Goal: Task Accomplishment & Management: Use online tool/utility

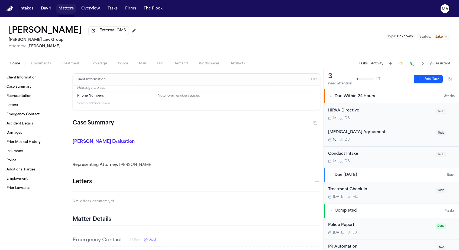
click at [56, 6] on button "Matters" at bounding box center [65, 9] width 19 height 10
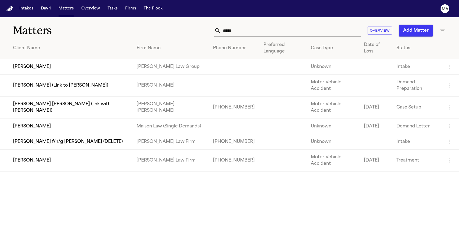
click at [204, 174] on main "Matters ***** Overview Add Matter Client Name Firm Name Phone Number Preferred …" at bounding box center [229, 133] width 459 height 233
click at [105, 6] on button "Tasks" at bounding box center [112, 9] width 14 height 10
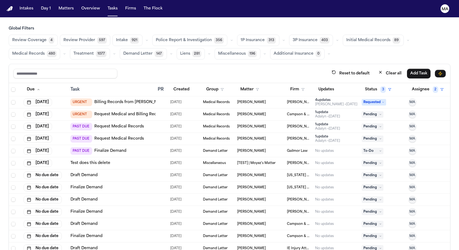
click at [60, 48] on button "Medical Records 480" at bounding box center [34, 53] width 51 height 11
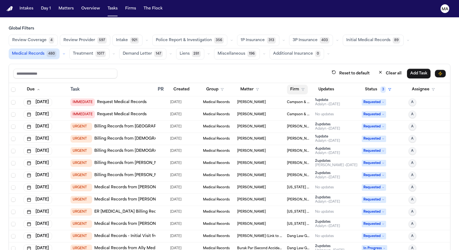
click at [293, 85] on button "Firm" at bounding box center [297, 90] width 21 height 10
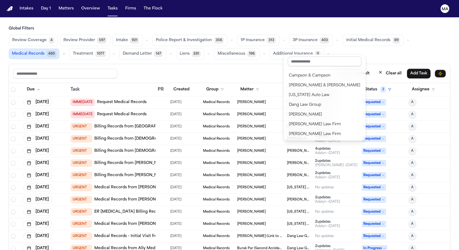
click at [297, 58] on input "text" at bounding box center [325, 62] width 74 height 10
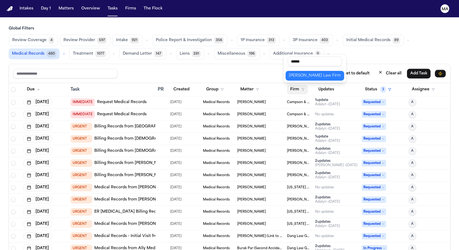
type input "******"
click at [301, 73] on div "[PERSON_NAME] Law Firm" at bounding box center [315, 76] width 52 height 6
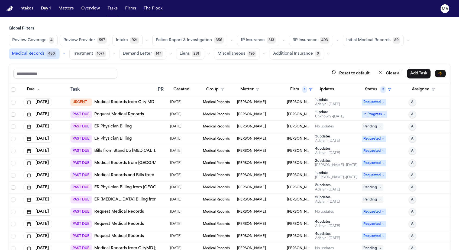
click at [405, 69] on button "Clear all" at bounding box center [390, 74] width 30 height 10
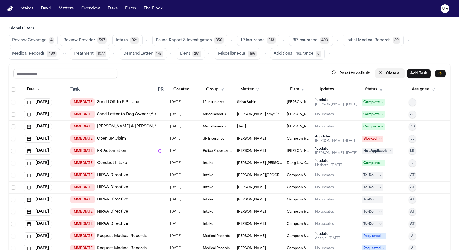
click at [405, 69] on button "Clear all" at bounding box center [390, 74] width 30 height 10
click at [45, 51] on span "Medical Records" at bounding box center [28, 53] width 32 height 5
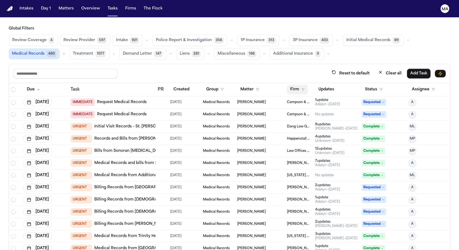
click at [301, 88] on icon "button" at bounding box center [302, 89] width 3 height 3
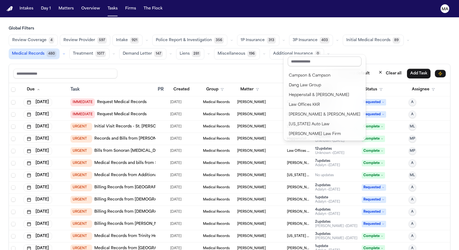
click at [295, 59] on input "text" at bounding box center [325, 62] width 74 height 10
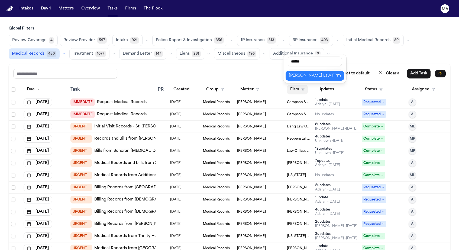
type input "******"
click at [300, 73] on div "[PERSON_NAME] Law Firm" at bounding box center [315, 76] width 52 height 6
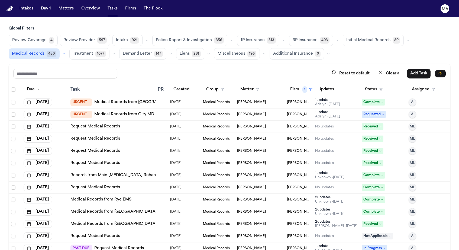
click at [197, 69] on div "Reset to default Clear all Add Task" at bounding box center [229, 74] width 432 height 10
